Goal: Task Accomplishment & Management: Use online tool/utility

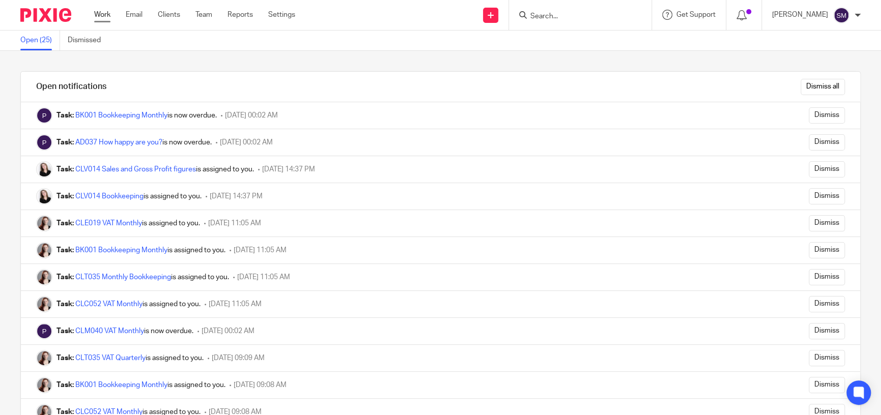
click at [103, 16] on link "Work" at bounding box center [102, 15] width 16 height 10
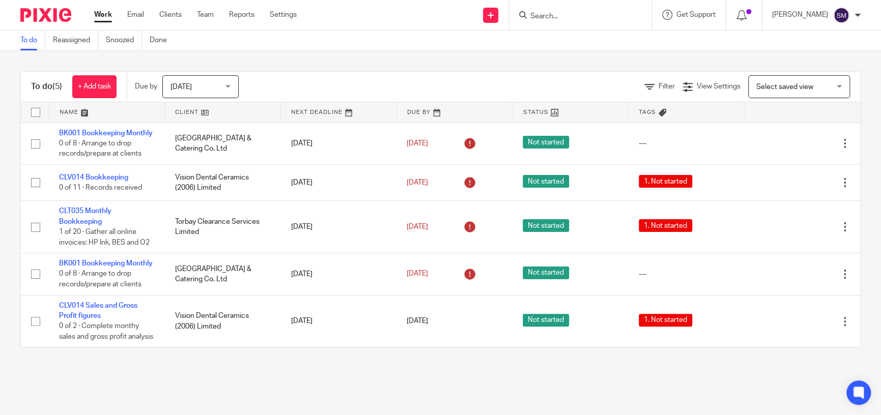
click at [565, 13] on input "Search" at bounding box center [575, 16] width 92 height 9
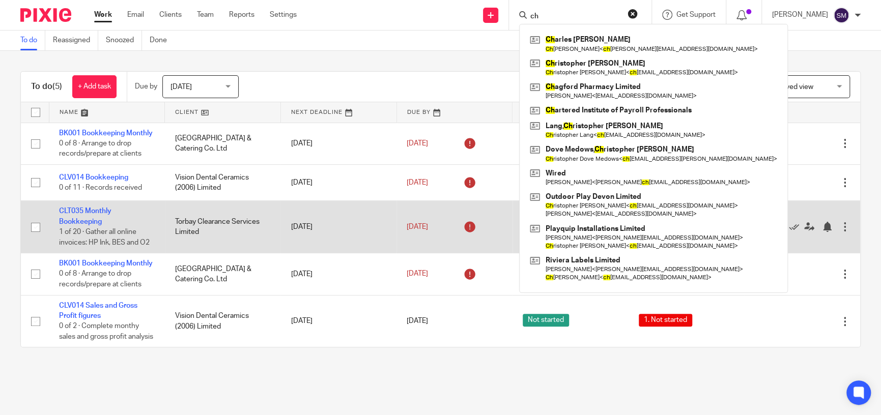
type input "c"
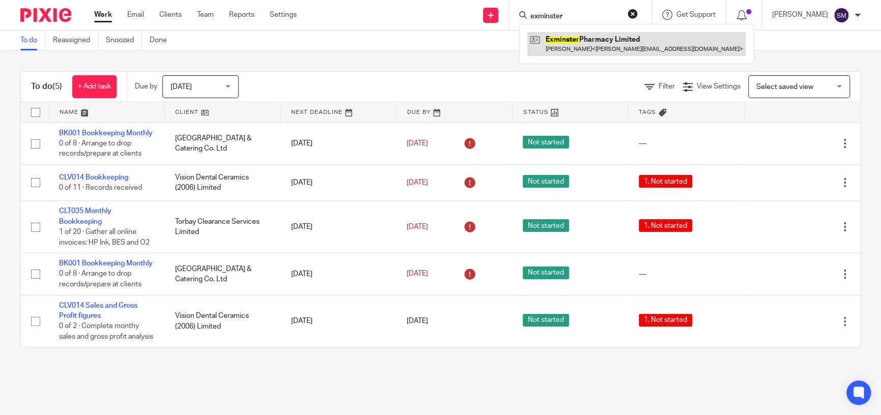
type input "exminster"
click at [554, 48] on link at bounding box center [636, 43] width 218 height 23
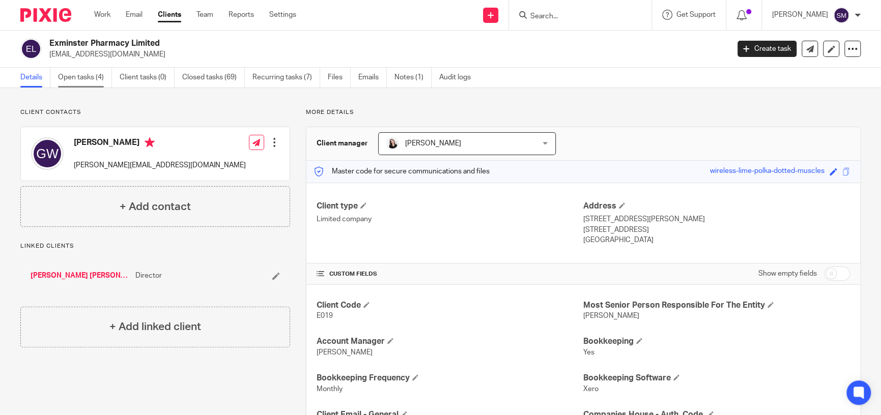
click at [84, 79] on link "Open tasks (4)" at bounding box center [85, 78] width 54 height 20
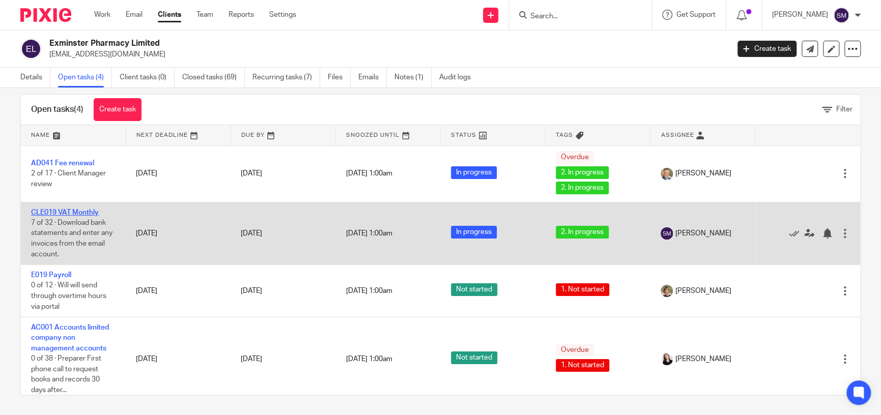
click at [77, 211] on link "CLE019 VAT Monthly" at bounding box center [65, 212] width 68 height 7
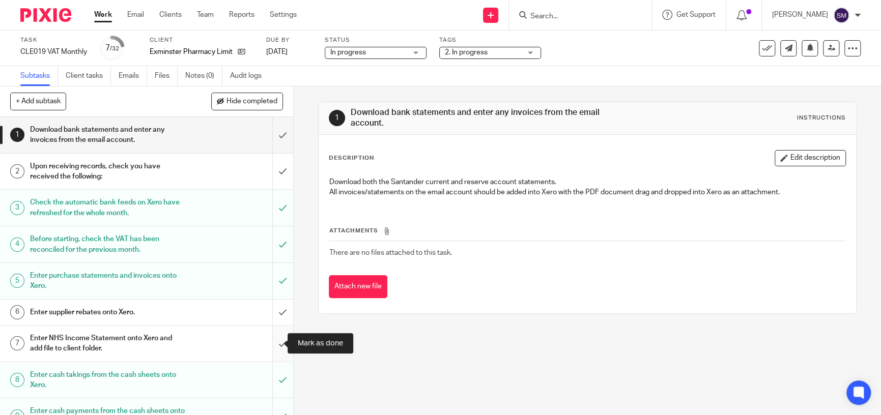
click at [277, 342] on input "submit" at bounding box center [146, 344] width 293 height 36
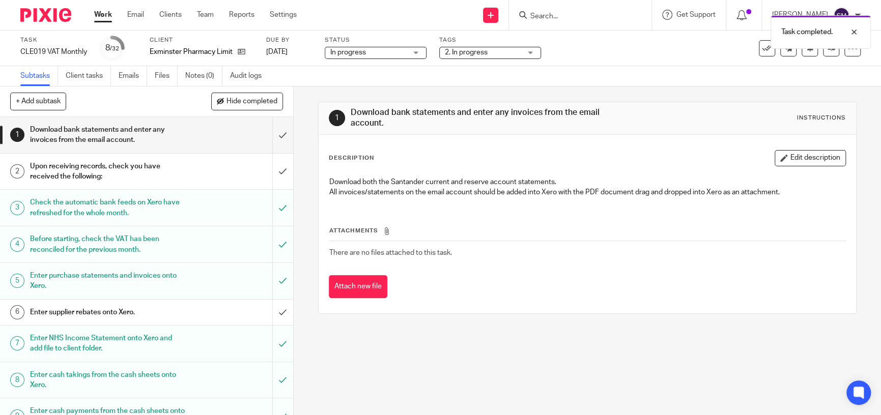
click at [235, 173] on div "Upon receiving records, check you have received the following:" at bounding box center [146, 172] width 232 height 26
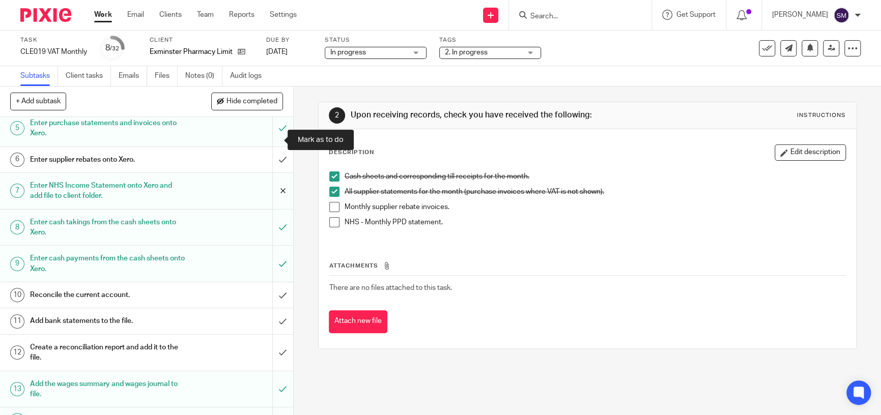
scroll to position [204, 0]
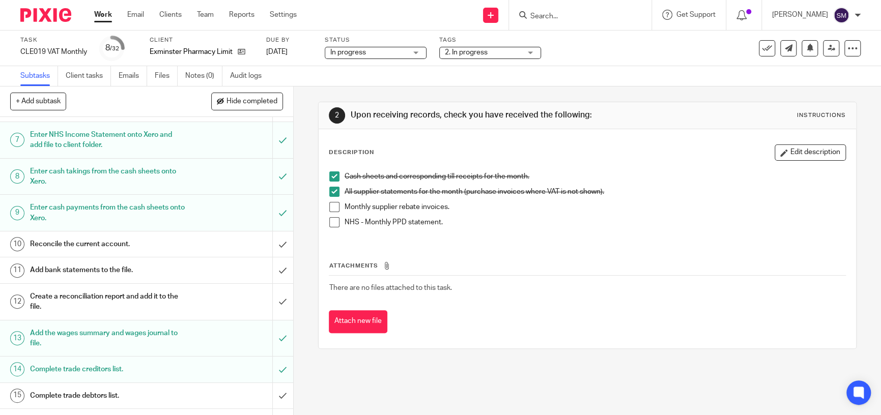
click at [164, 272] on h1 "Add bank statements to the file." at bounding box center [107, 270] width 155 height 15
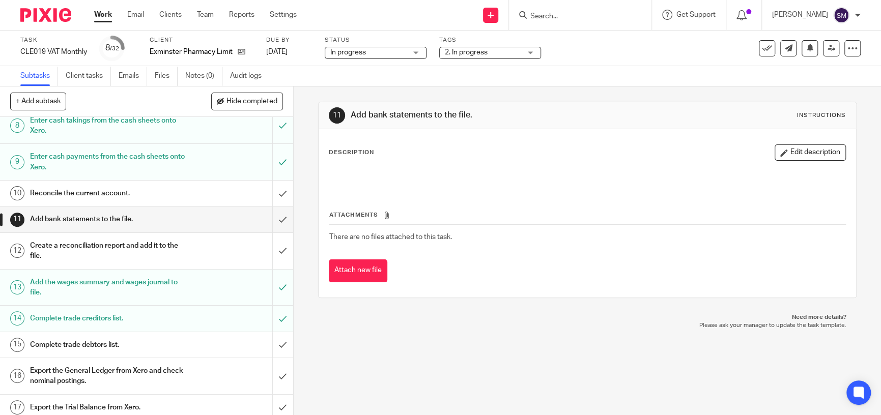
scroll to position [407, 0]
